Goal: Task Accomplishment & Management: Use online tool/utility

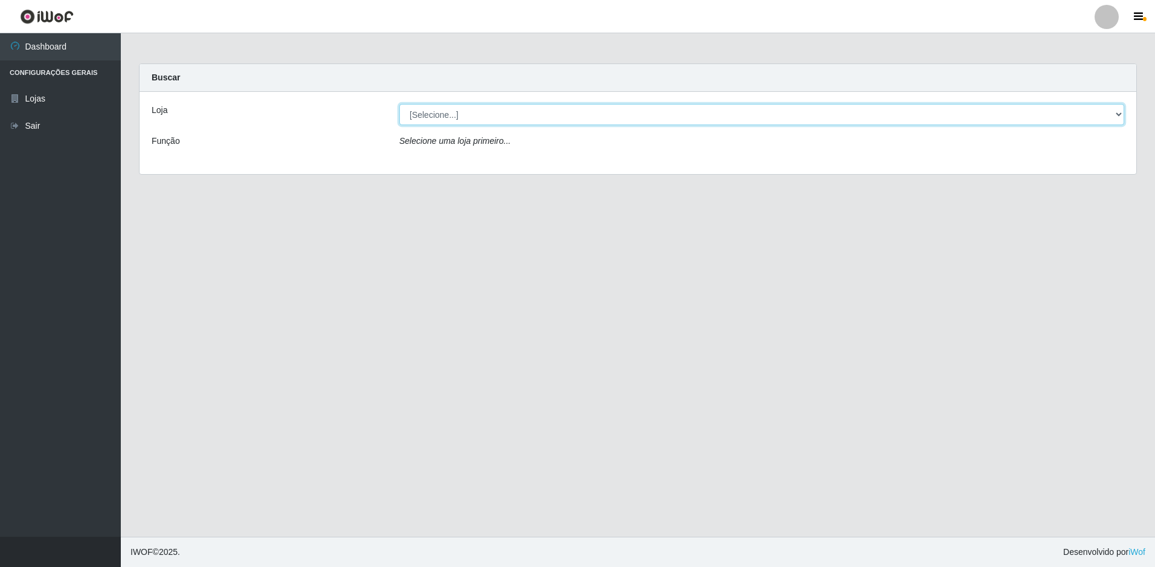
click at [503, 112] on select "[Selecione...] Extrabom - Loja 51 Gaivotas" at bounding box center [761, 114] width 725 height 21
select select "469"
click at [399, 104] on select "[Selecione...] Extrabom - Loja 51 Gaivotas" at bounding box center [761, 114] width 725 height 21
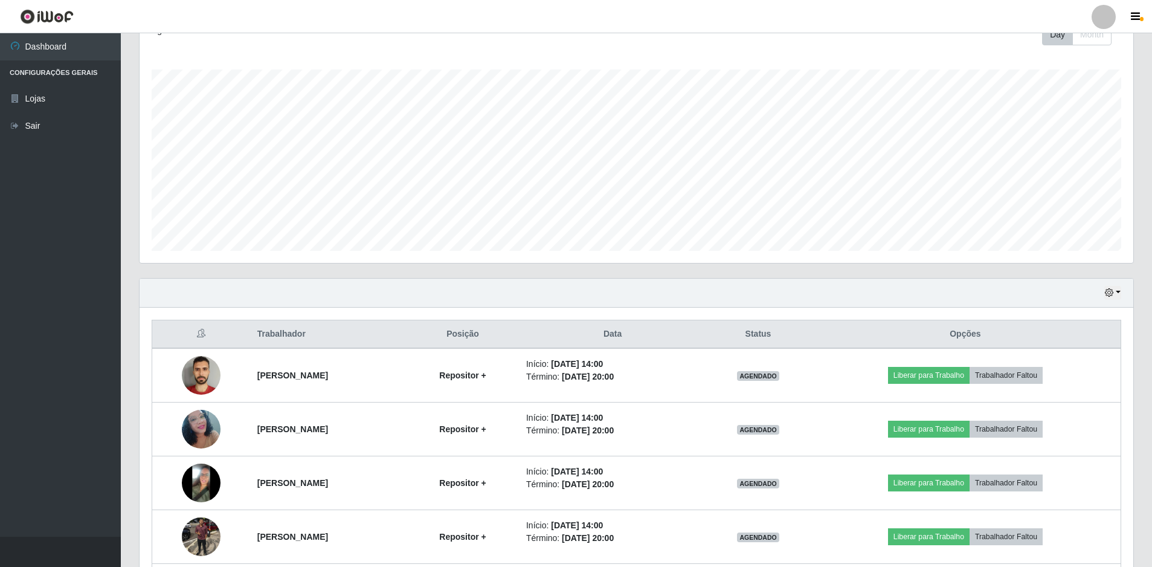
scroll to position [289, 0]
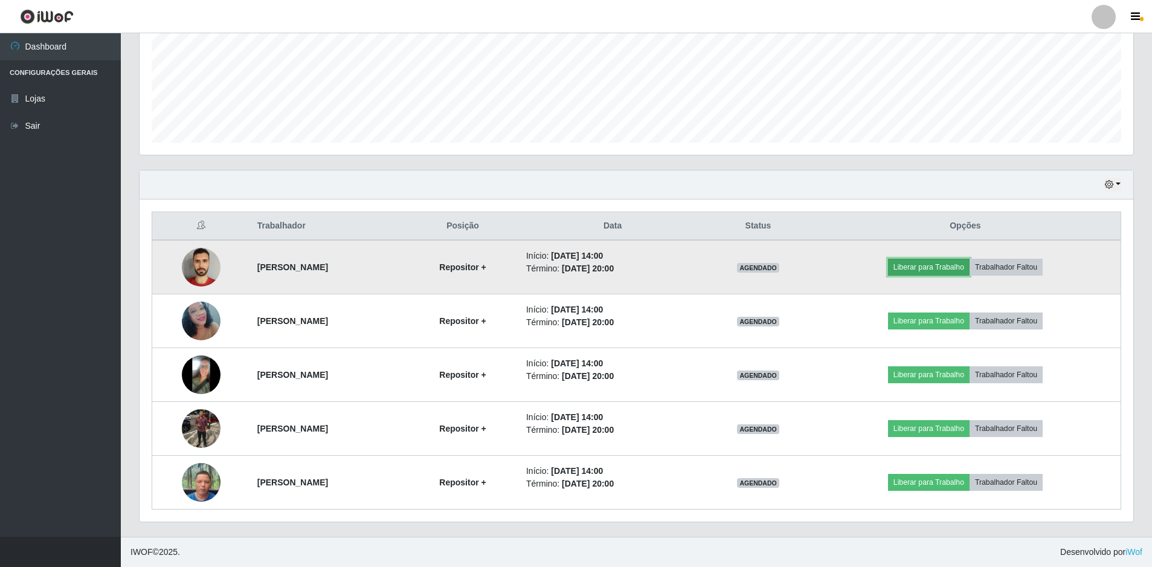
click at [935, 263] on button "Liberar para Trabalho" at bounding box center [929, 267] width 82 height 17
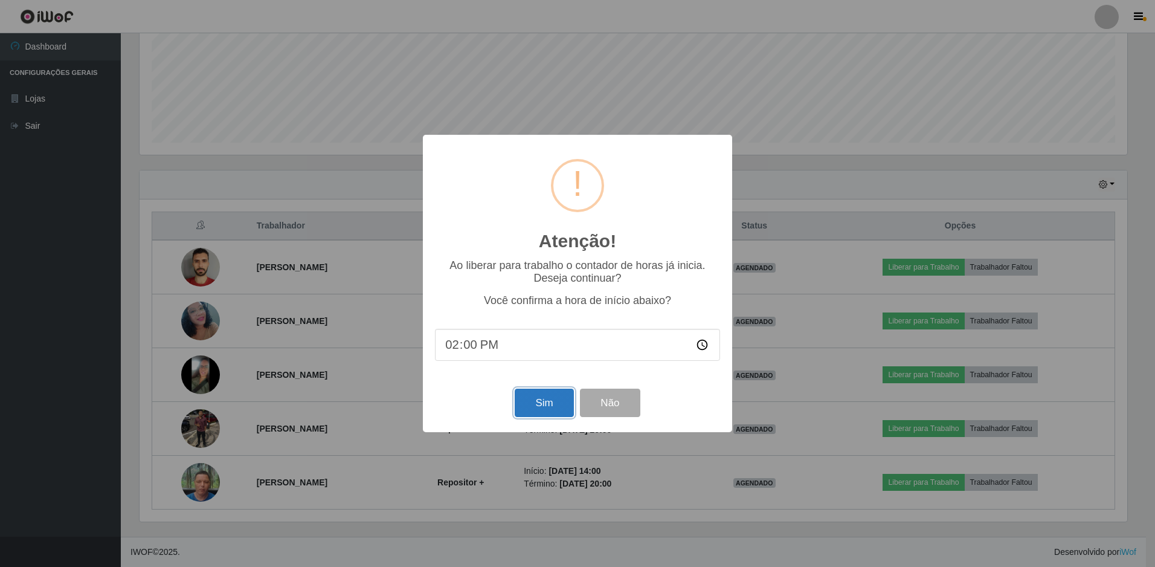
click at [535, 407] on button "Sim" at bounding box center [544, 402] width 59 height 28
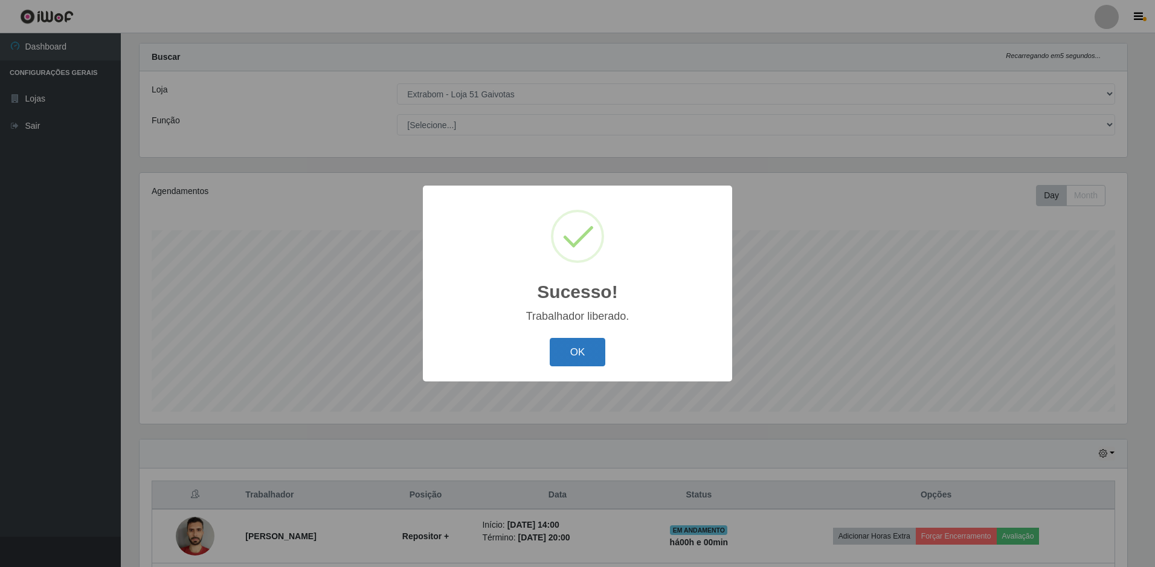
click at [578, 358] on button "OK" at bounding box center [578, 352] width 56 height 28
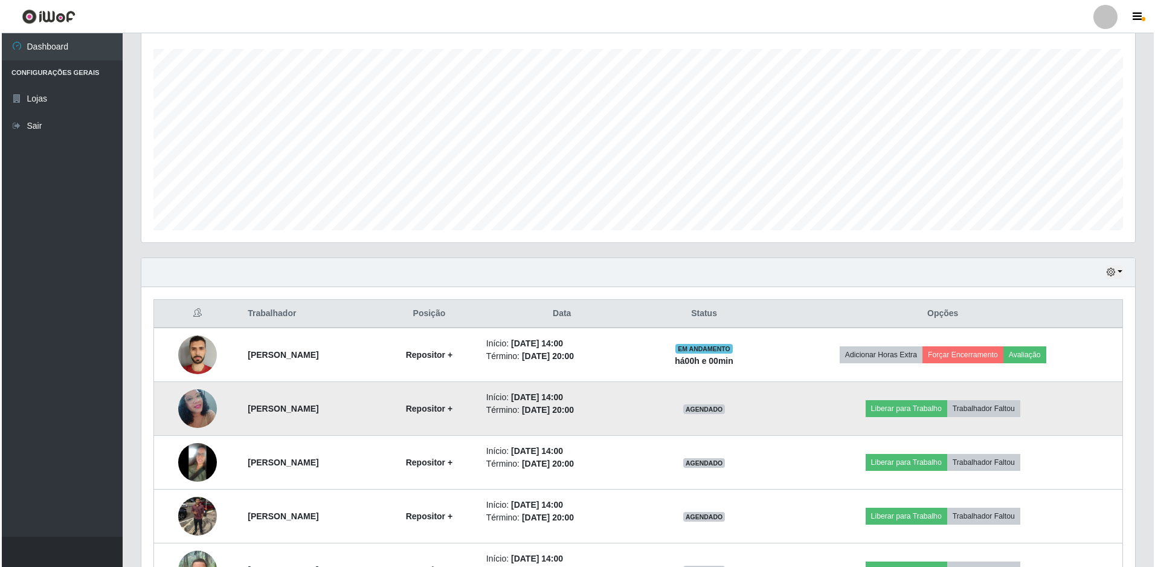
scroll to position [262, 0]
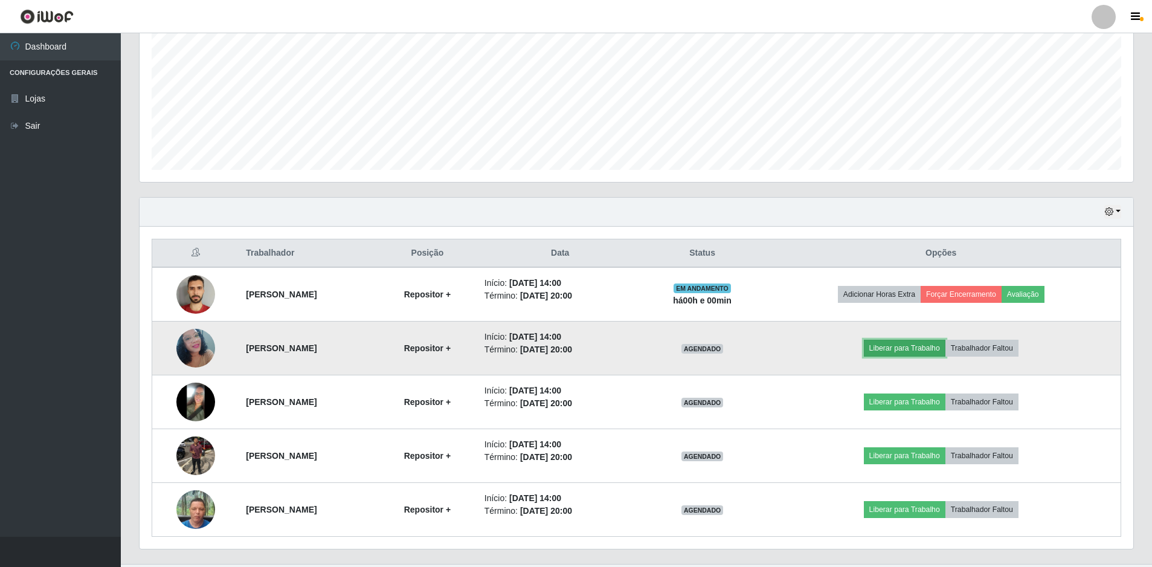
click at [910, 346] on button "Liberar para Trabalho" at bounding box center [905, 348] width 82 height 17
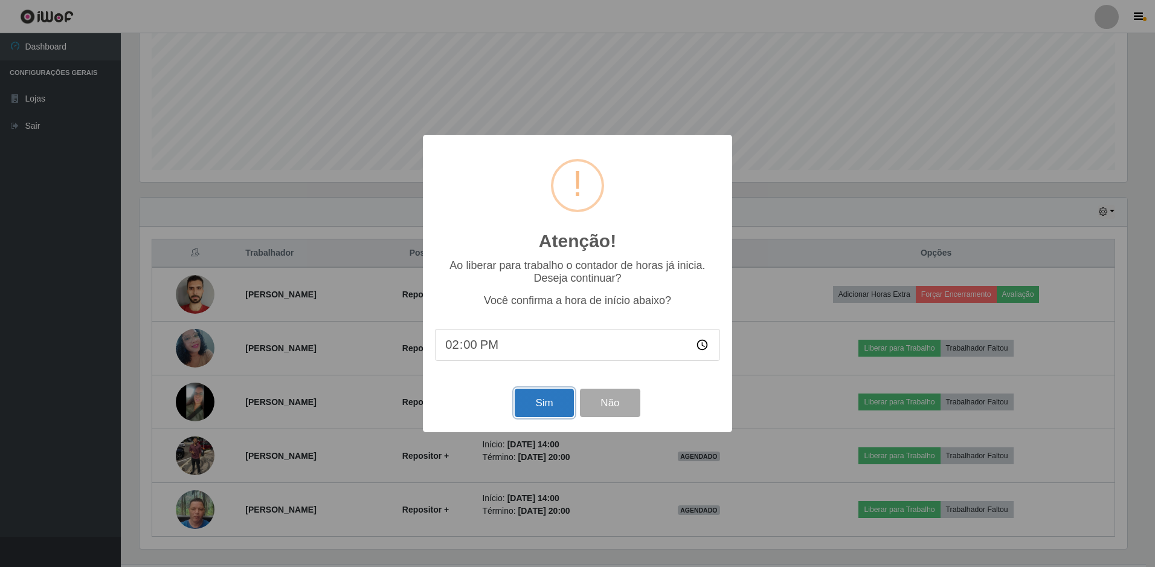
click at [561, 399] on button "Sim" at bounding box center [544, 402] width 59 height 28
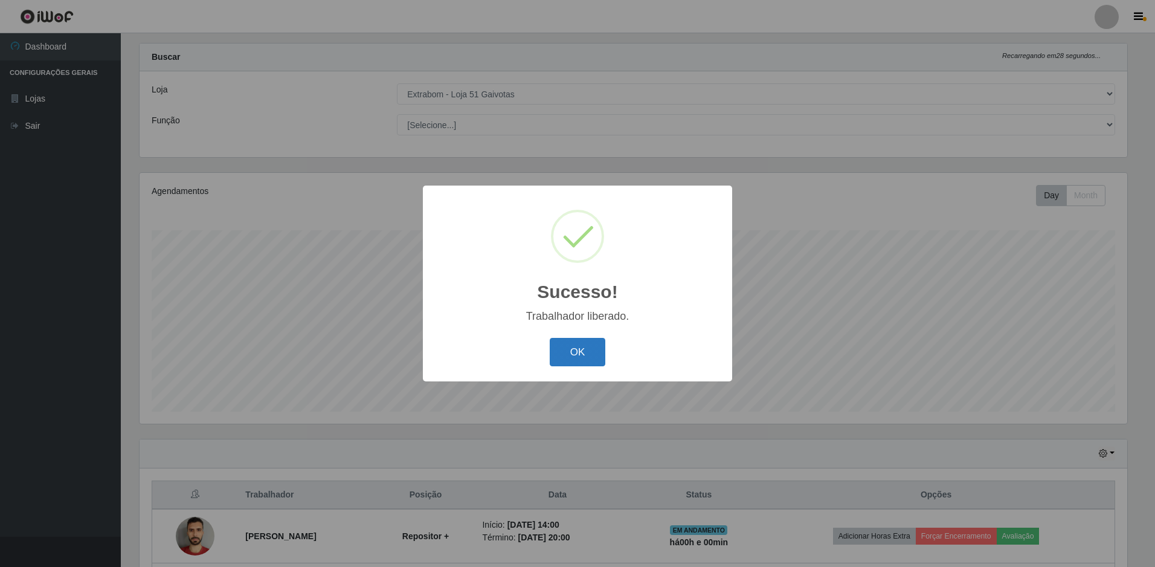
click at [572, 356] on button "OK" at bounding box center [578, 352] width 56 height 28
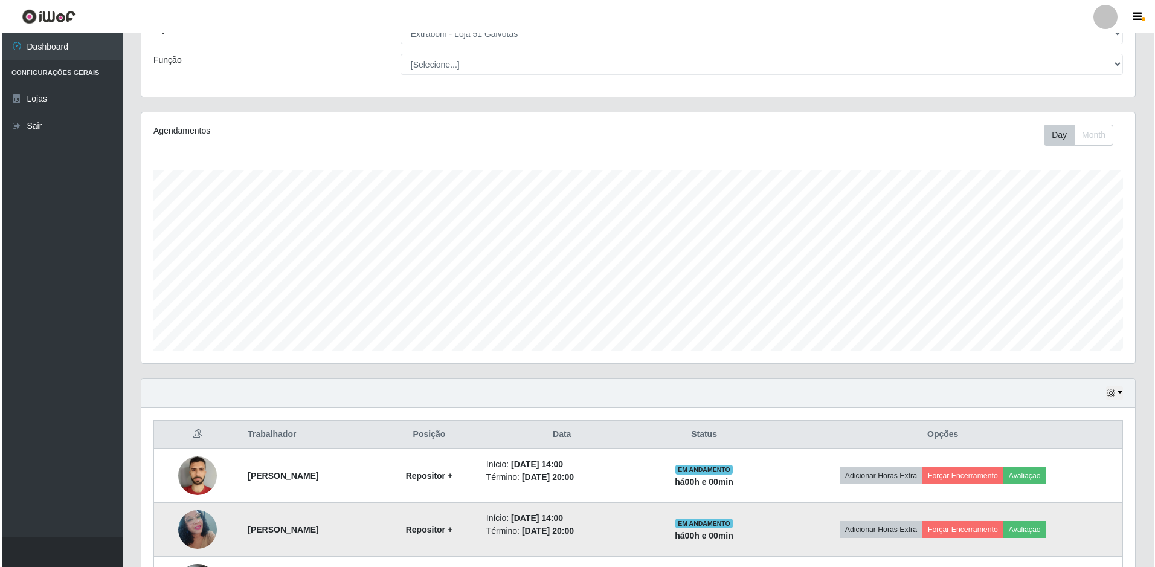
scroll to position [262, 0]
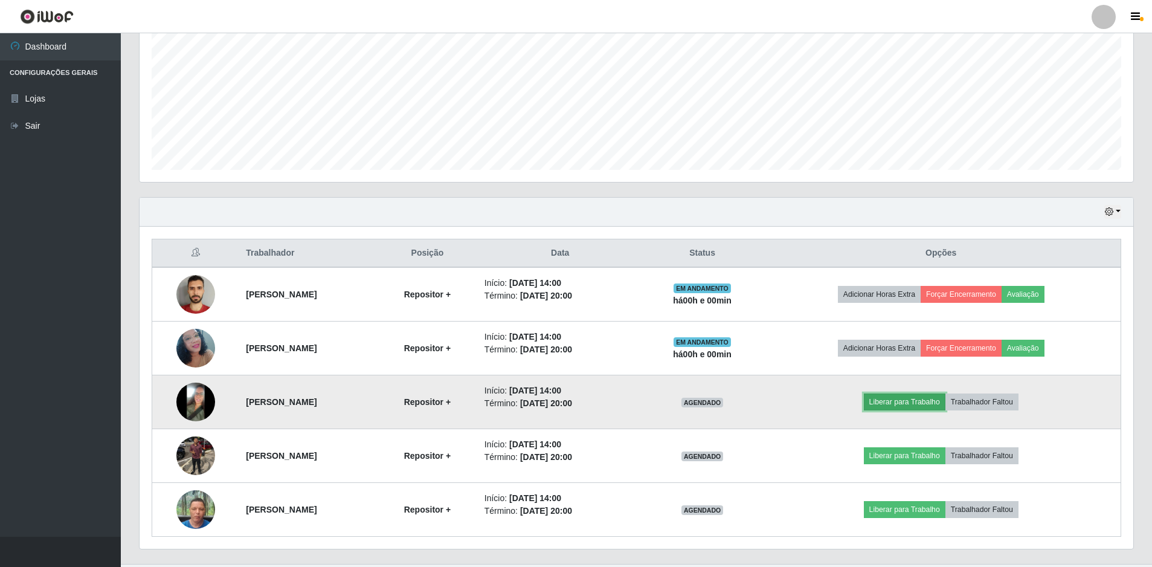
click at [900, 399] on button "Liberar para Trabalho" at bounding box center [905, 401] width 82 height 17
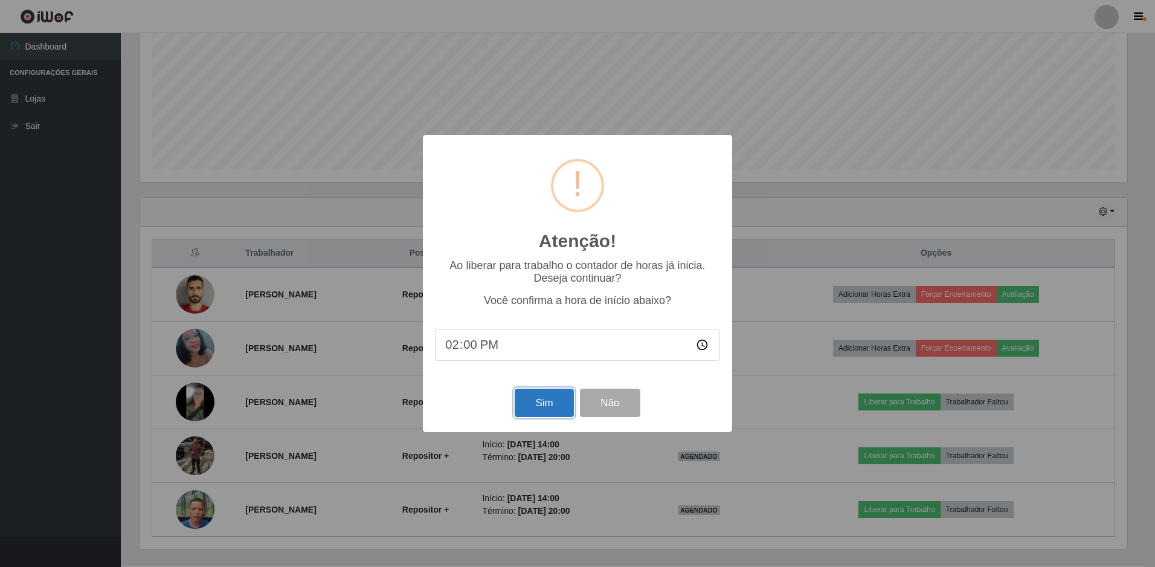
click at [540, 407] on button "Sim" at bounding box center [544, 402] width 59 height 28
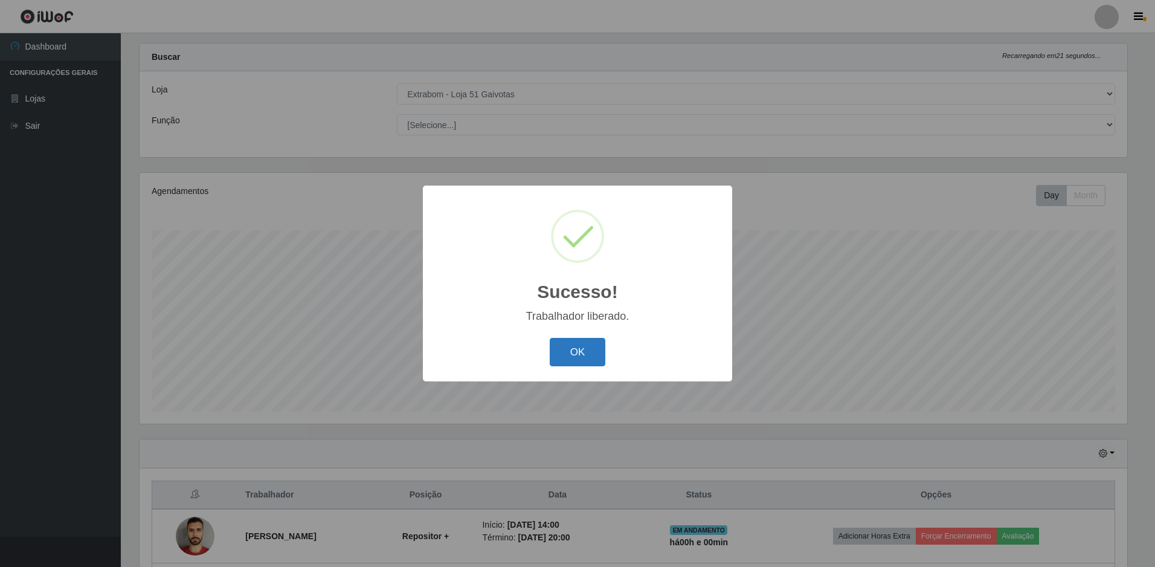
click at [569, 350] on button "OK" at bounding box center [578, 352] width 56 height 28
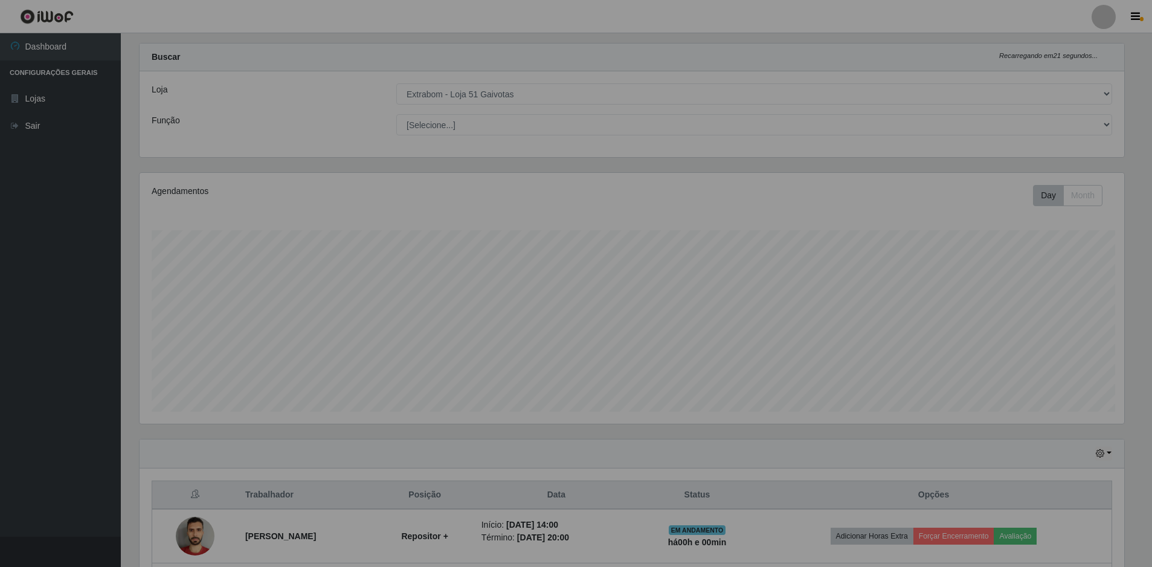
scroll to position [0, 0]
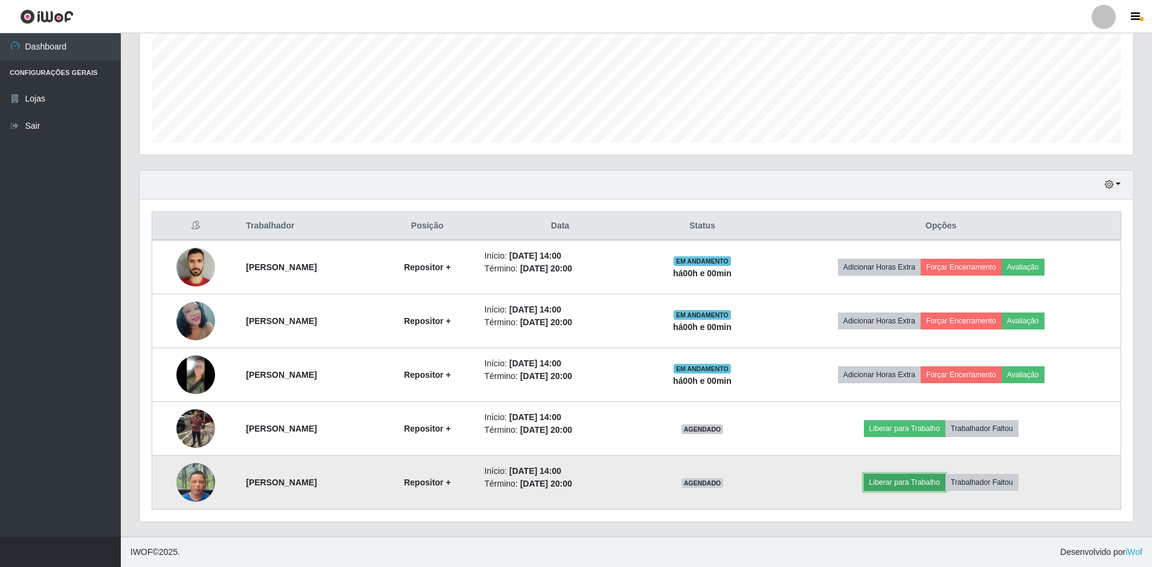
click at [942, 485] on button "Liberar para Trabalho" at bounding box center [905, 482] width 82 height 17
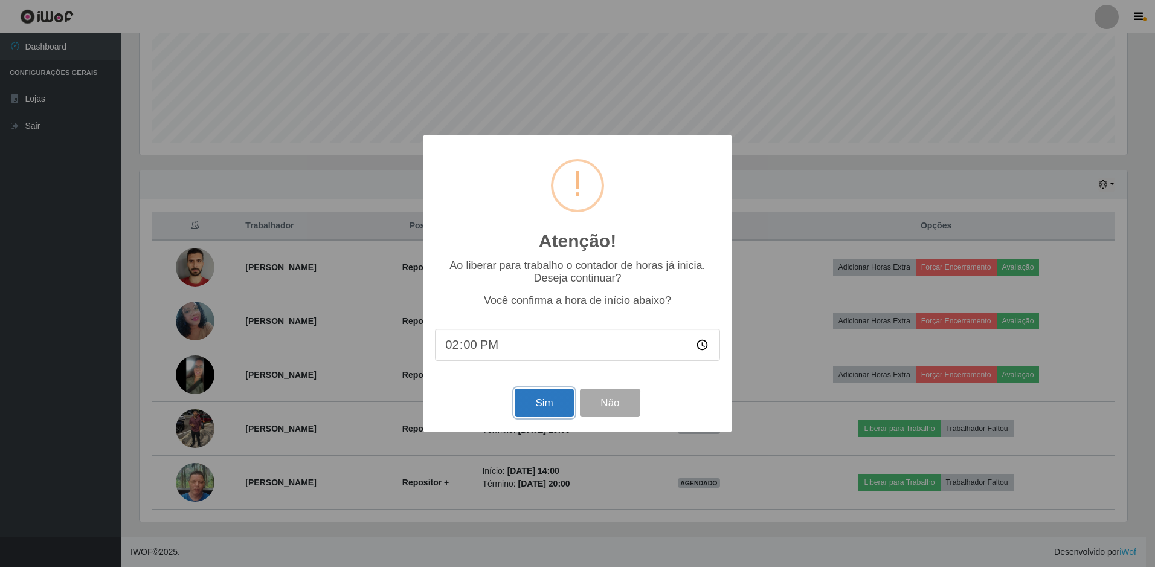
click at [537, 407] on button "Sim" at bounding box center [544, 402] width 59 height 28
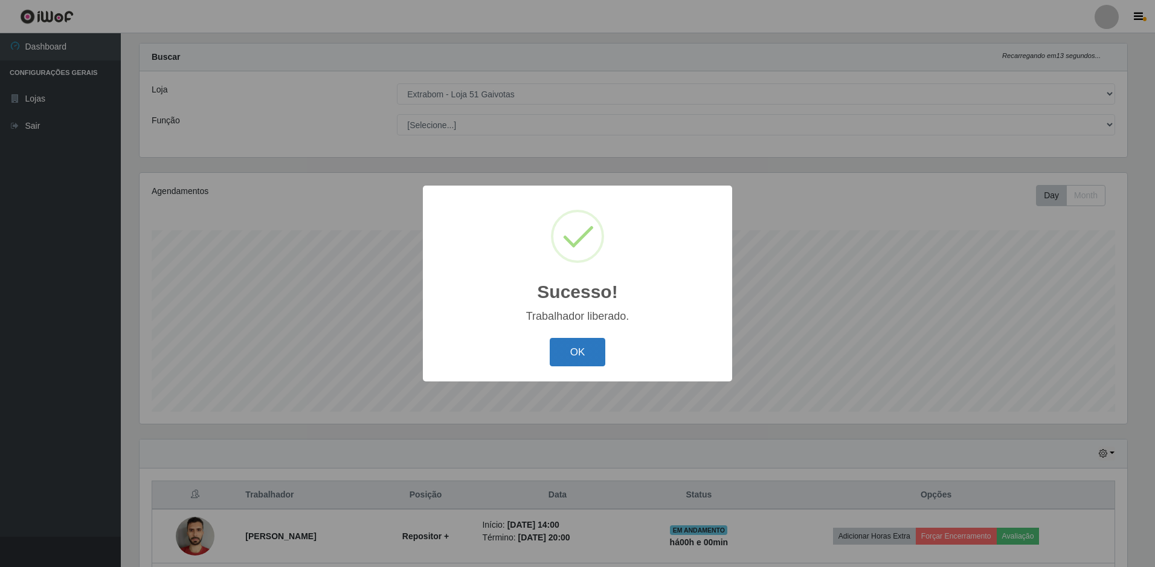
click at [596, 358] on button "OK" at bounding box center [578, 352] width 56 height 28
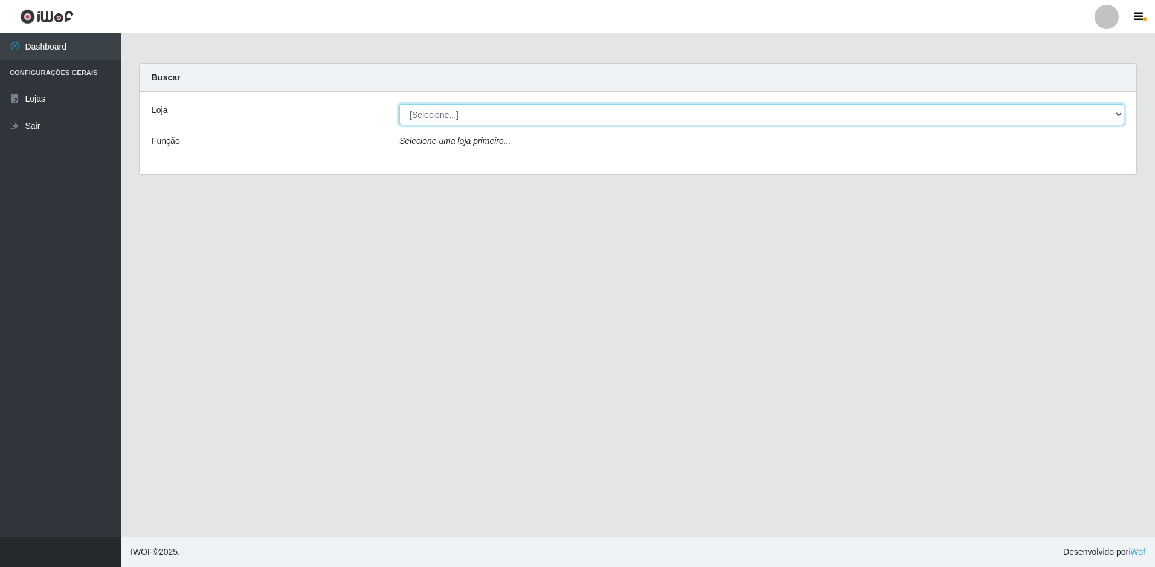
click at [512, 124] on select "[Selecione...] Extrabom - Loja 51 Gaivotas" at bounding box center [761, 114] width 725 height 21
select select "469"
click at [399, 104] on select "[Selecione...] Extrabom - Loja 51 Gaivotas" at bounding box center [761, 114] width 725 height 21
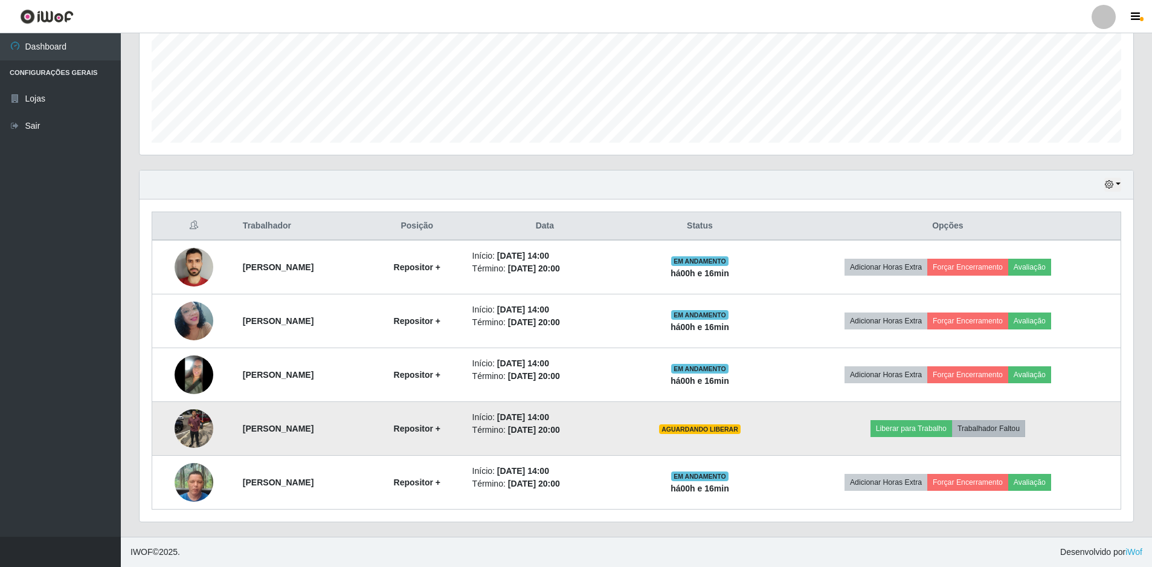
scroll to position [289, 0]
click at [949, 429] on button "Liberar para Trabalho" at bounding box center [912, 428] width 82 height 17
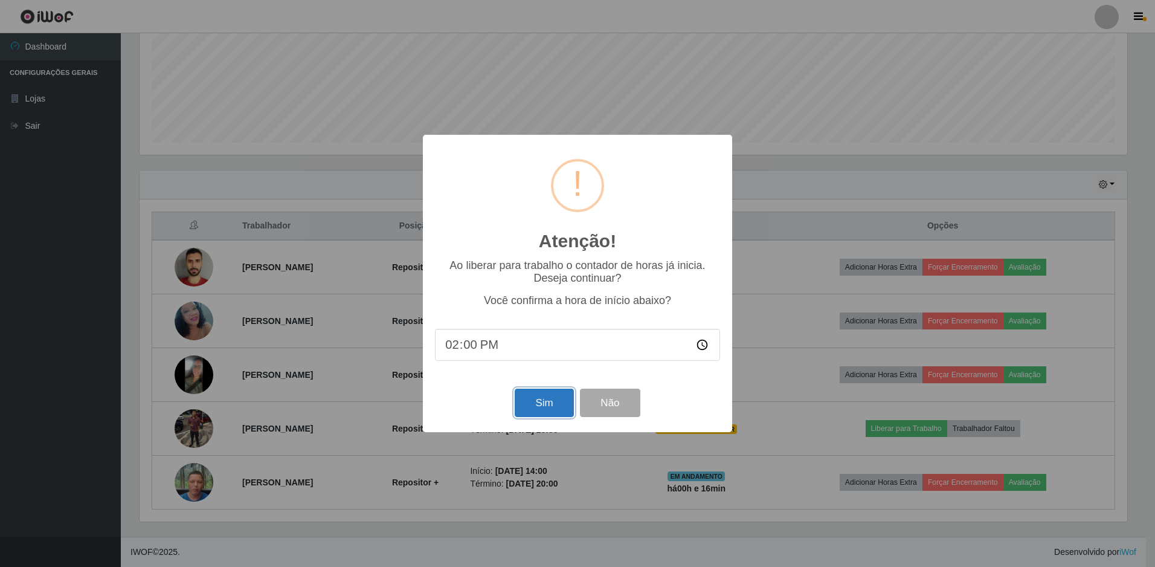
click at [538, 404] on button "Sim" at bounding box center [544, 402] width 59 height 28
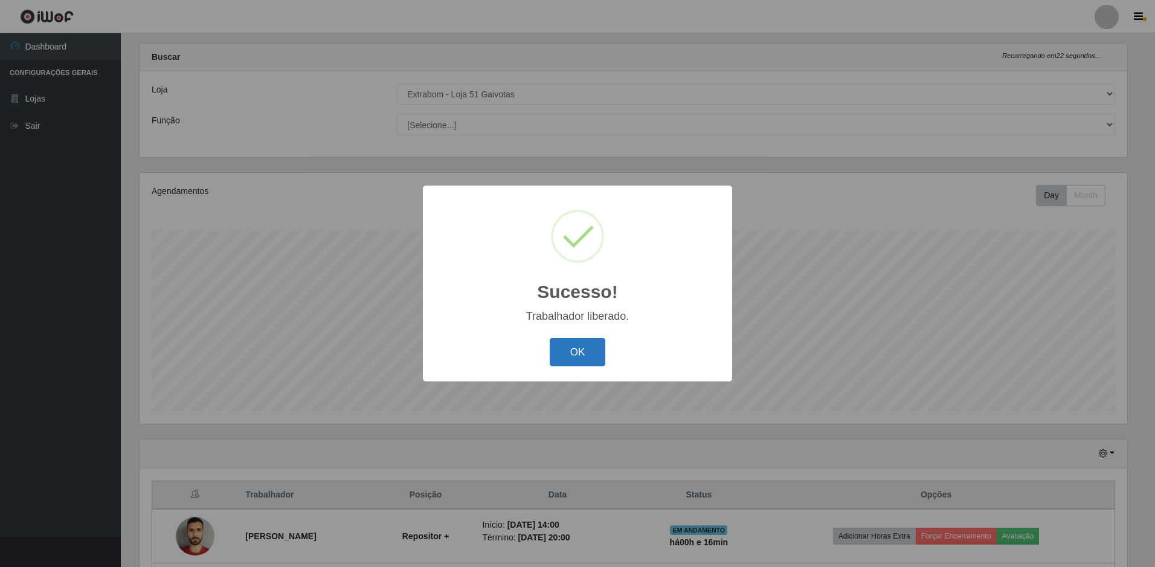
click at [587, 350] on button "OK" at bounding box center [578, 352] width 56 height 28
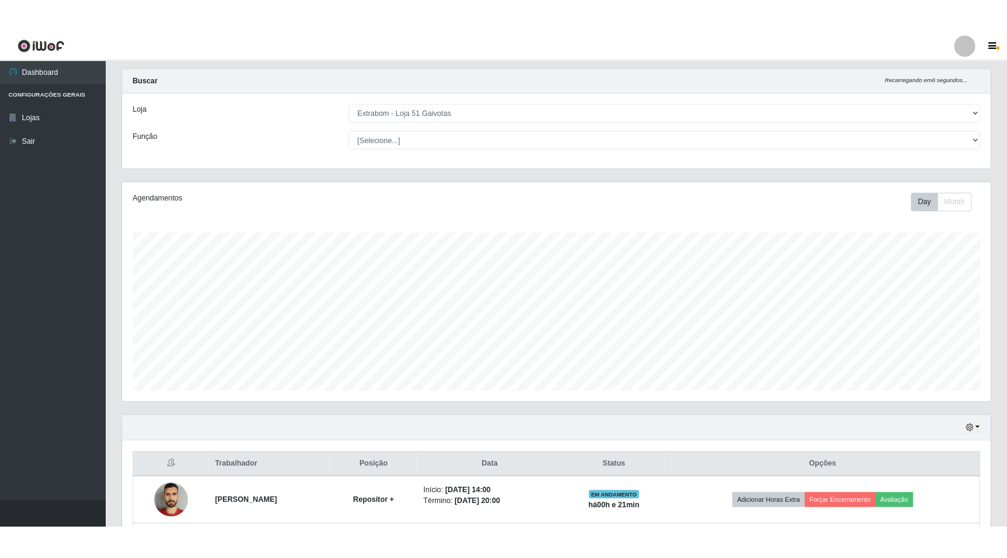
scroll to position [603929, 603331]
